Goal: Task Accomplishment & Management: Manage account settings

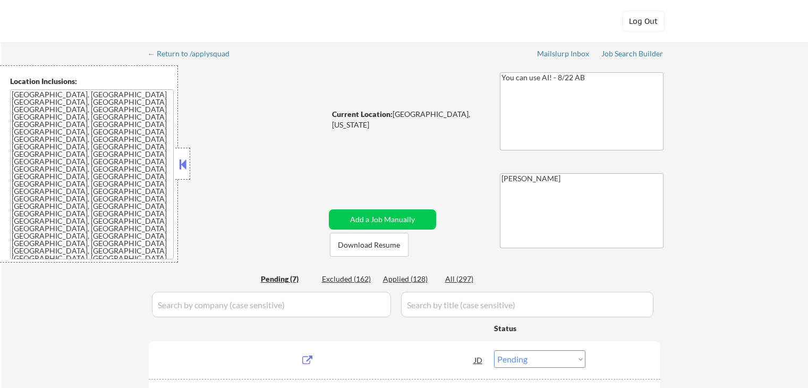
select select ""pending""
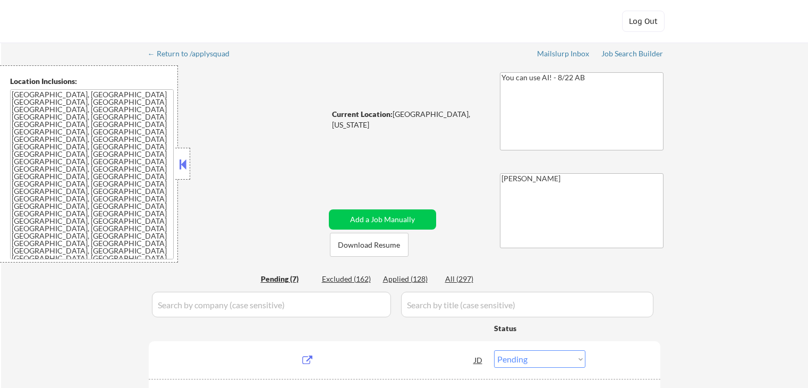
select select ""pending""
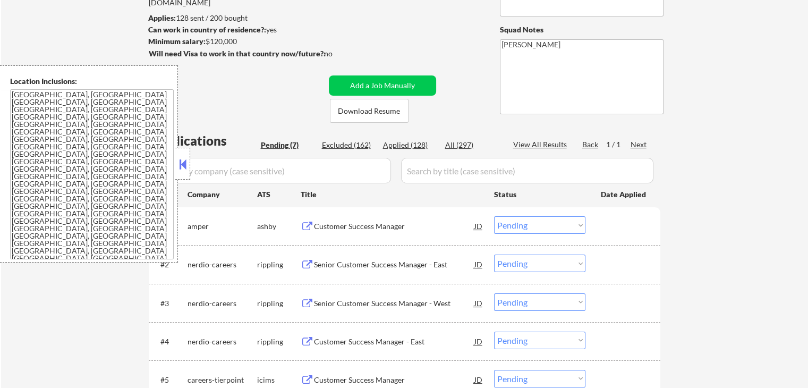
scroll to position [159, 0]
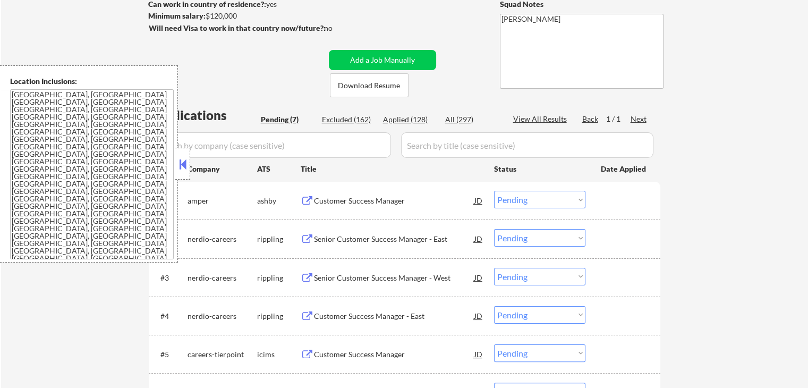
click at [304, 198] on button at bounding box center [307, 201] width 13 height 10
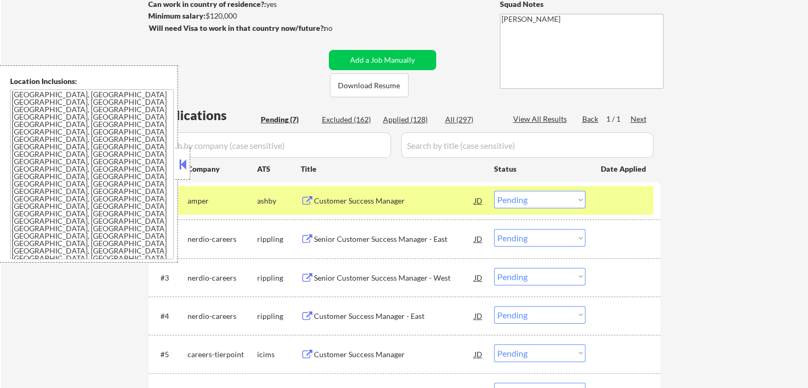
click at [298, 202] on div "ashby" at bounding box center [279, 200] width 44 height 11
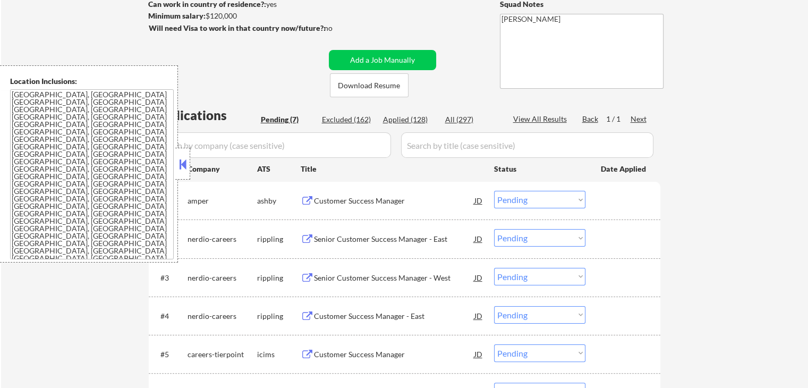
click at [306, 198] on button at bounding box center [307, 201] width 13 height 10
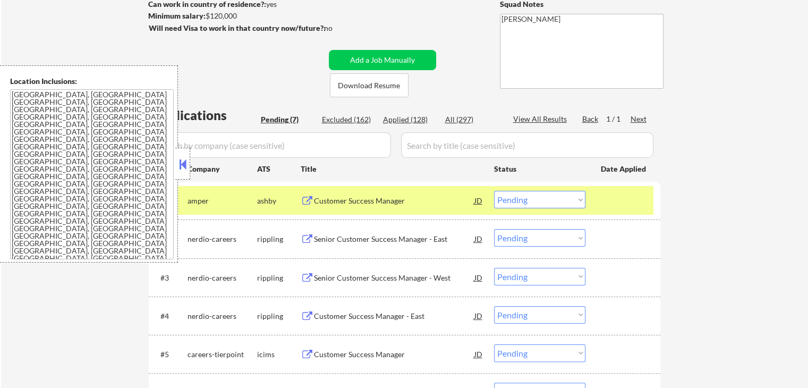
click at [528, 196] on select "Choose an option... Pending Applied Excluded (Questions) Excluded (Expired) Exc…" at bounding box center [539, 200] width 91 height 18
click at [494, 191] on select "Choose an option... Pending Applied Excluded (Questions) Excluded (Expired) Exc…" at bounding box center [539, 200] width 91 height 18
select select ""pending""
click at [307, 198] on button at bounding box center [307, 201] width 13 height 10
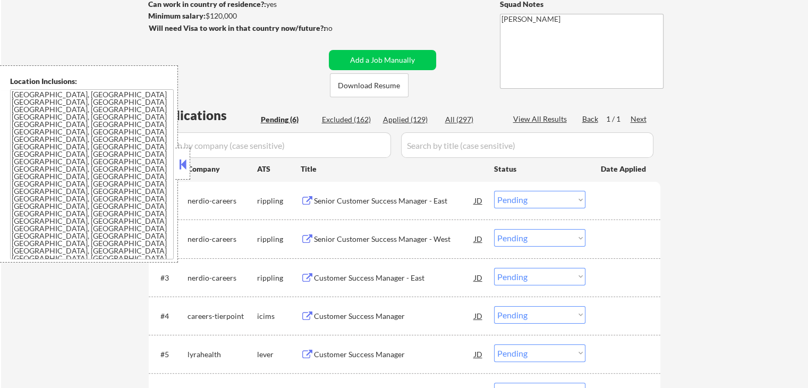
click at [308, 238] on button at bounding box center [307, 239] width 13 height 10
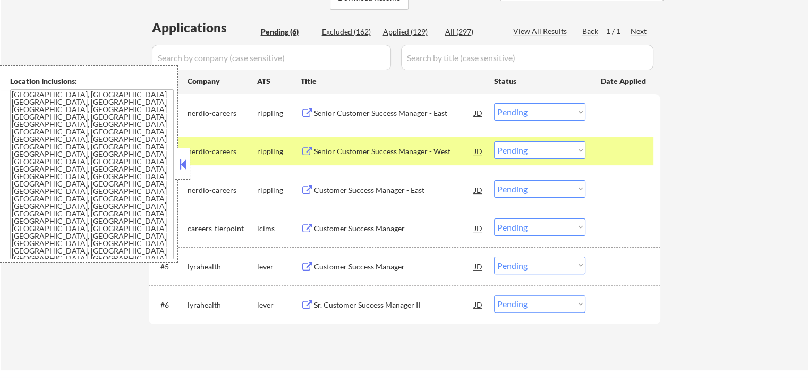
scroll to position [265, 0]
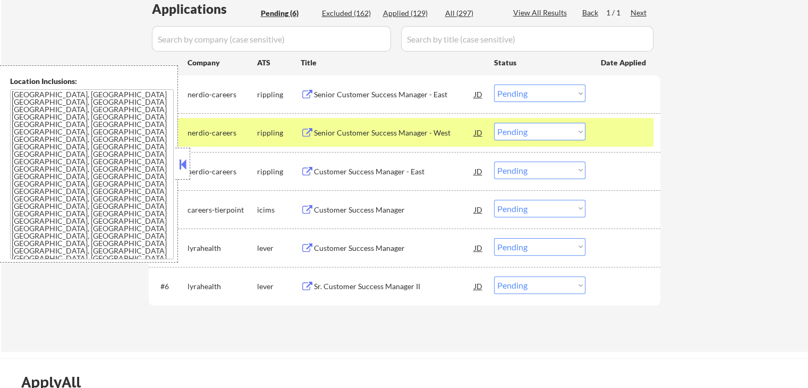
click at [308, 168] on button at bounding box center [307, 172] width 13 height 10
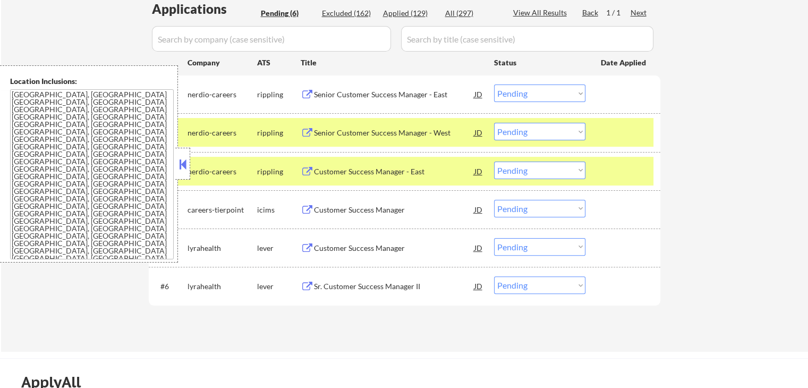
click at [308, 246] on button at bounding box center [307, 248] width 13 height 10
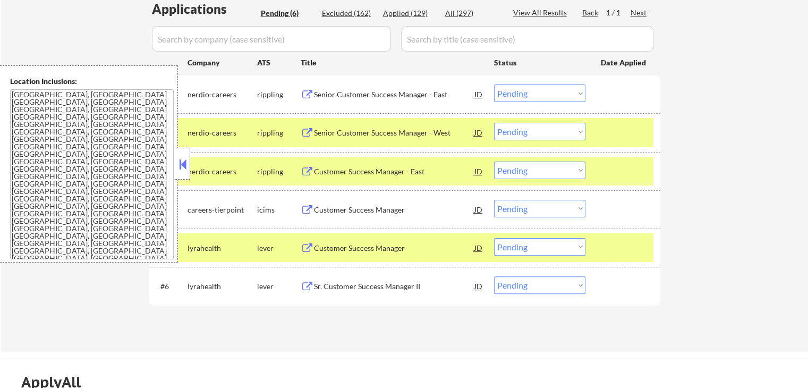
click at [532, 251] on select "Choose an option... Pending Applied Excluded (Questions) Excluded (Expired) Exc…" at bounding box center [539, 247] width 91 height 18
click at [494, 238] on select "Choose an option... Pending Applied Excluded (Questions) Excluded (Expired) Exc…" at bounding box center [539, 247] width 91 height 18
select select ""pending""
